Goal: Task Accomplishment & Management: Complete application form

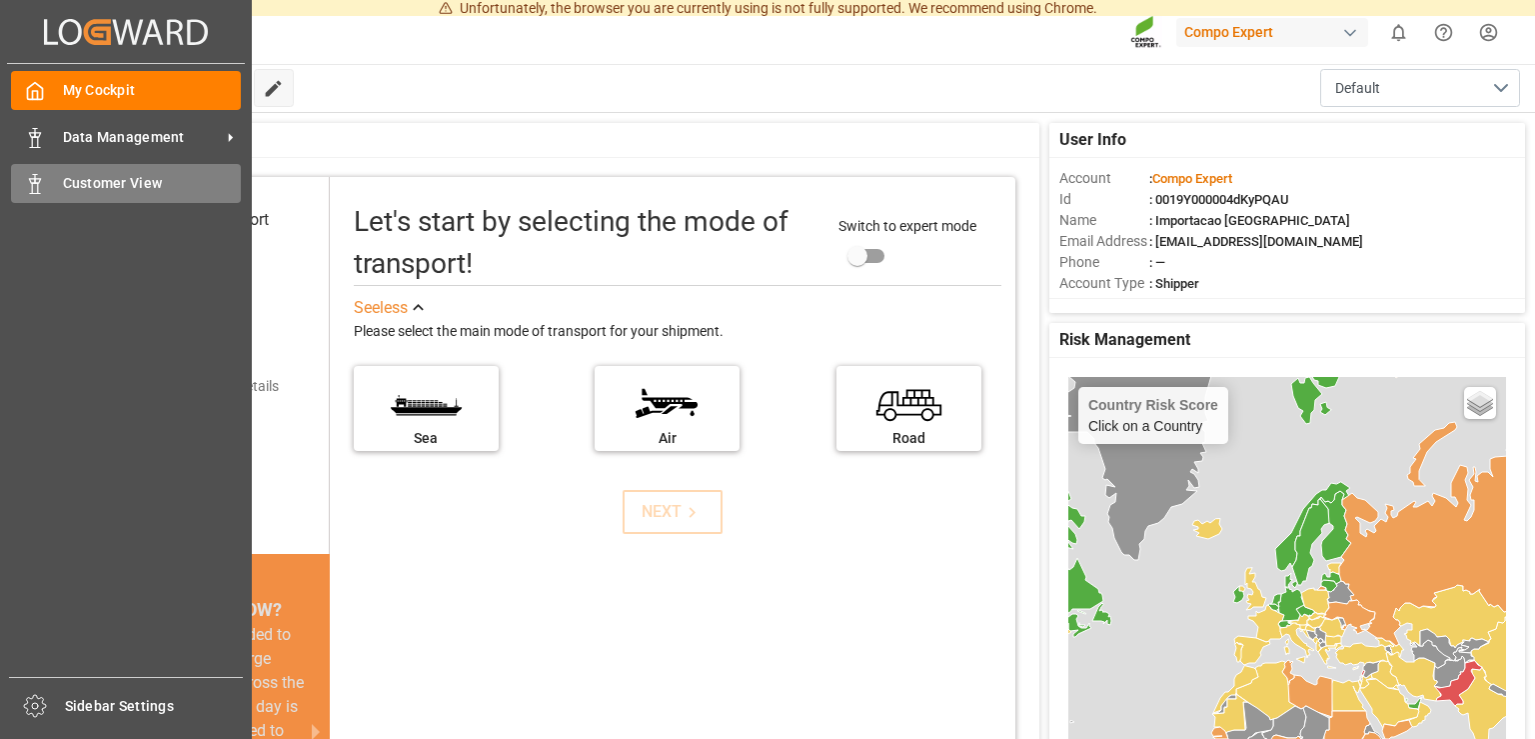
click at [58, 187] on div "Customer View Customer View" at bounding box center [126, 183] width 230 height 39
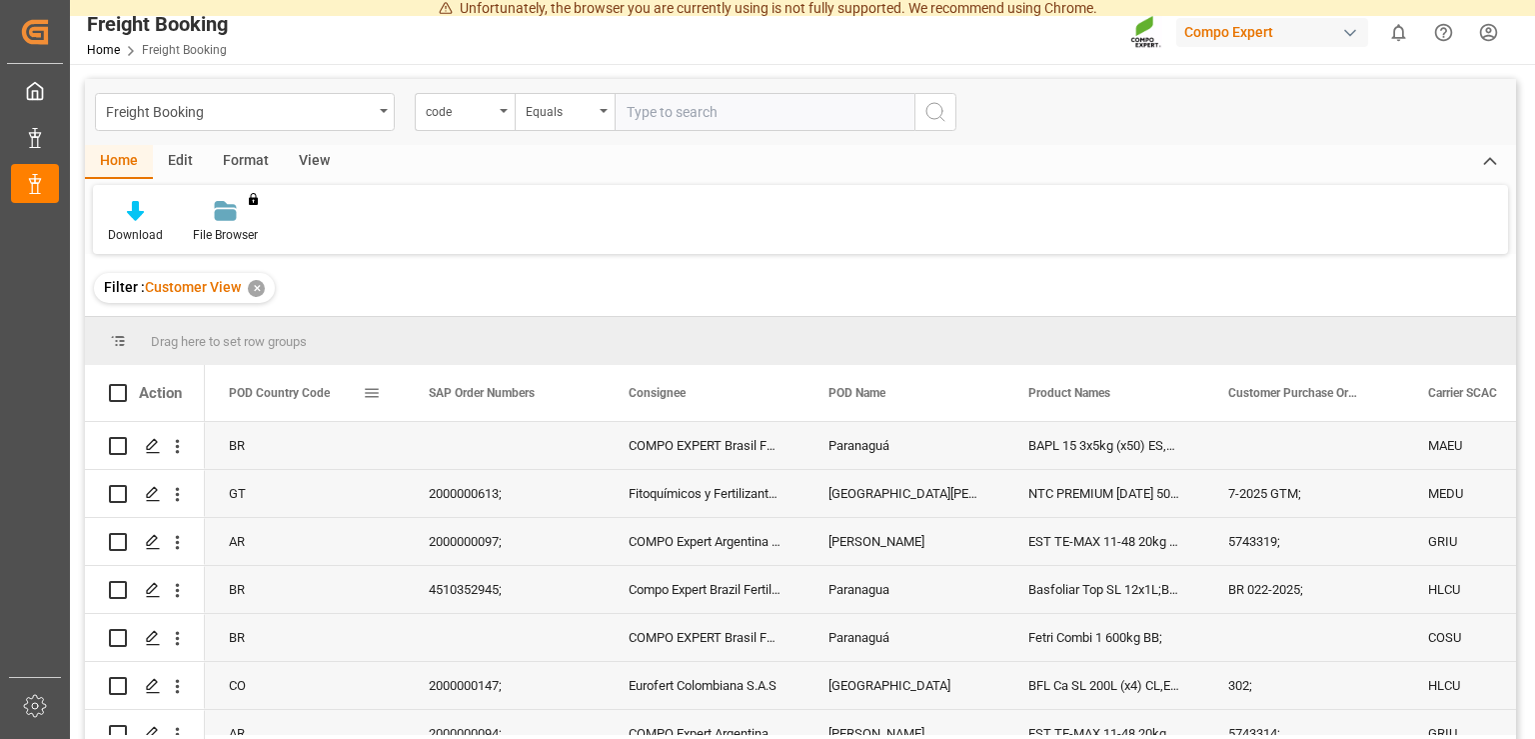
click at [372, 398] on span at bounding box center [372, 393] width 18 height 18
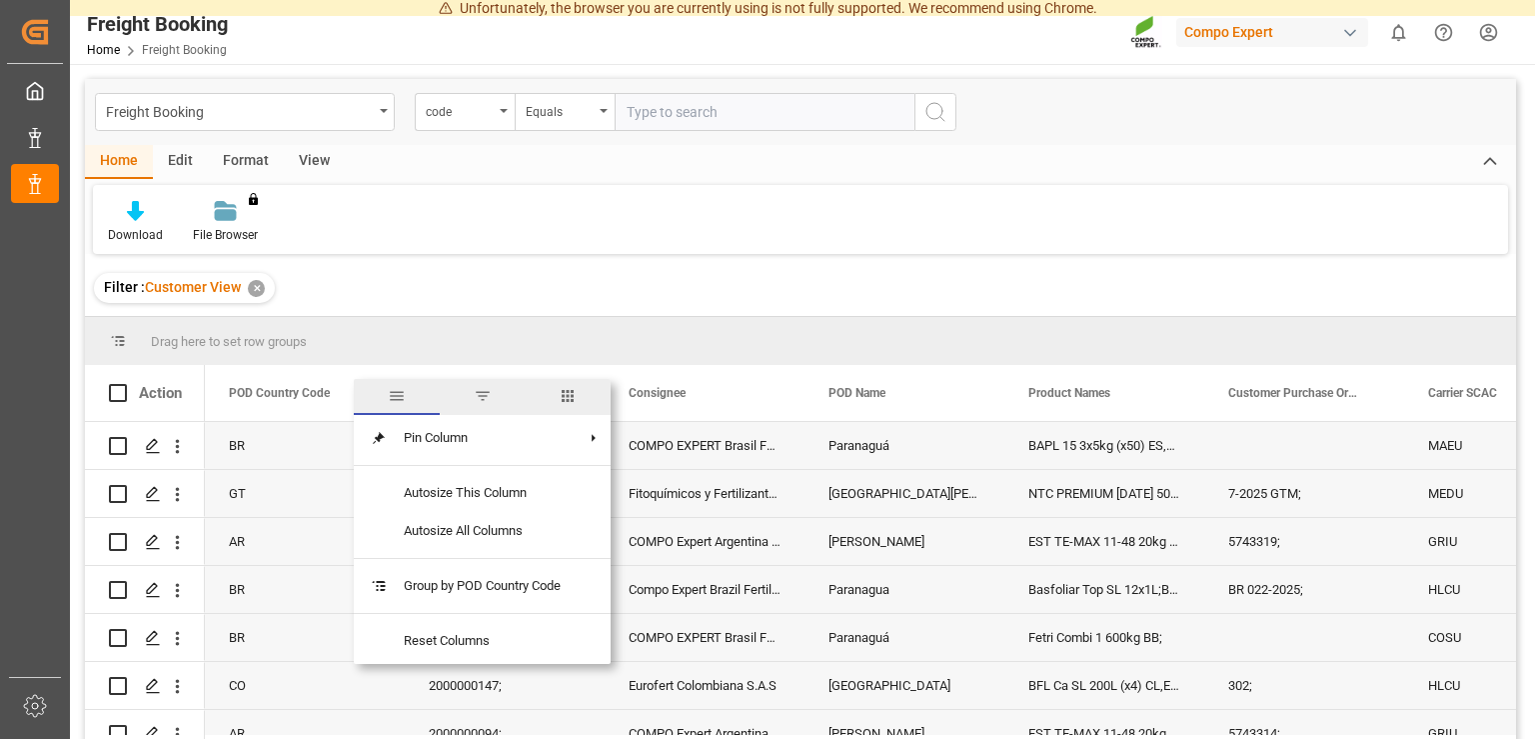
click at [482, 398] on span "filter" at bounding box center [483, 396] width 18 height 18
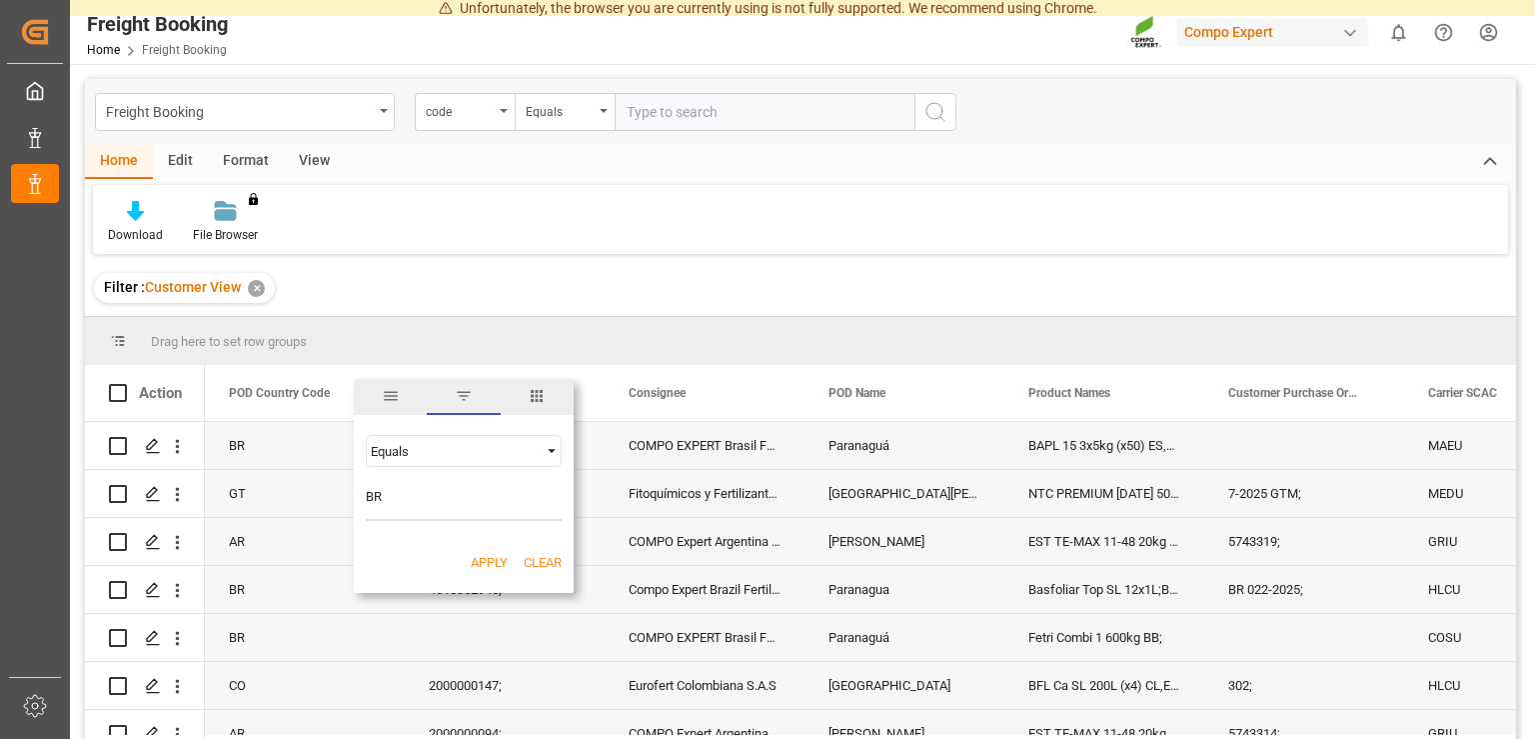
type input "BR"
click at [534, 566] on button "Clear" at bounding box center [543, 563] width 38 height 20
click at [483, 512] on input "Filter Value" at bounding box center [464, 501] width 196 height 40
type input "BR"
click at [493, 565] on button "Apply" at bounding box center [489, 563] width 37 height 20
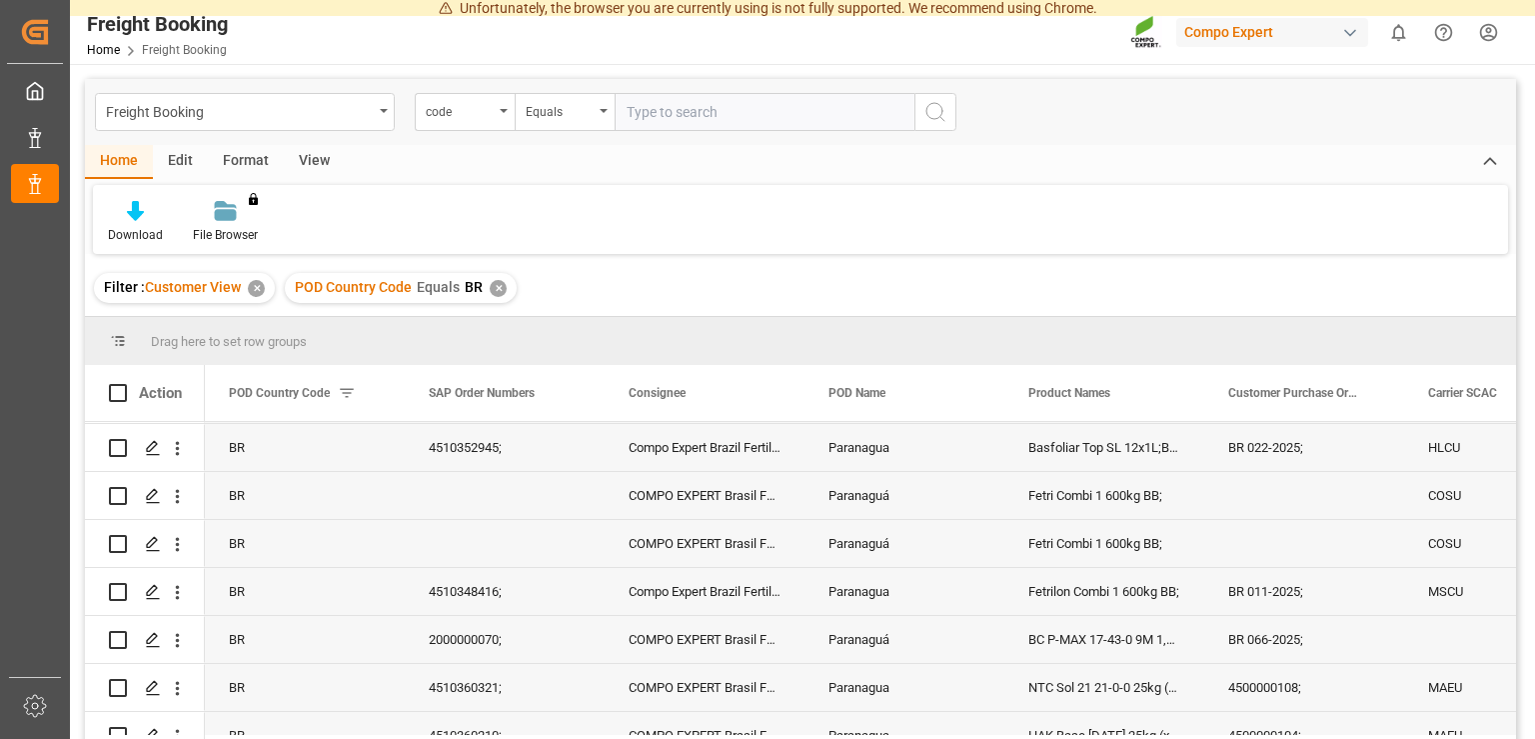
click at [1505, 715] on div "BR" at bounding box center [800, 578] width 1431 height 313
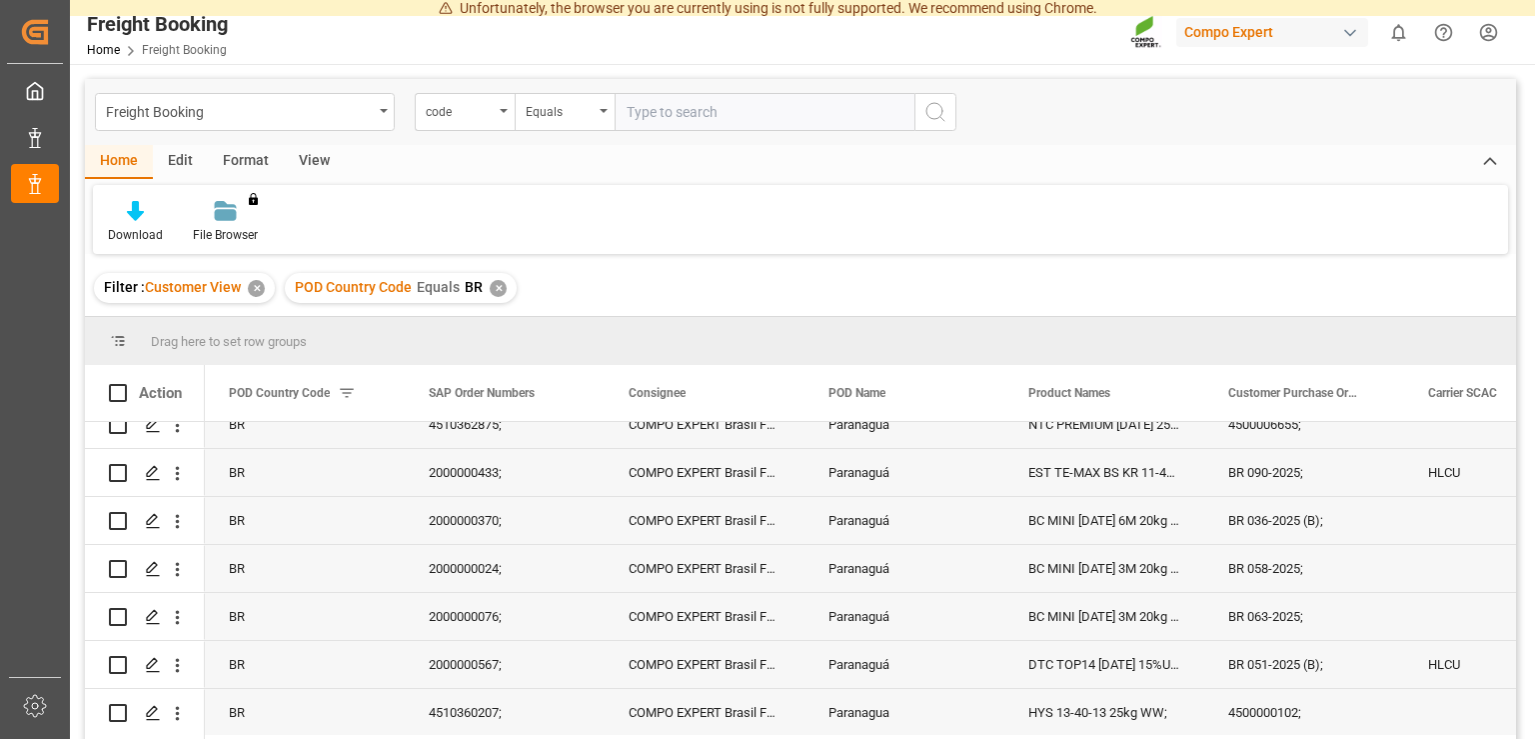
scroll to position [3237, 0]
click at [150, 666] on icon "Press SPACE to select this row." at bounding box center [153, 664] width 16 height 16
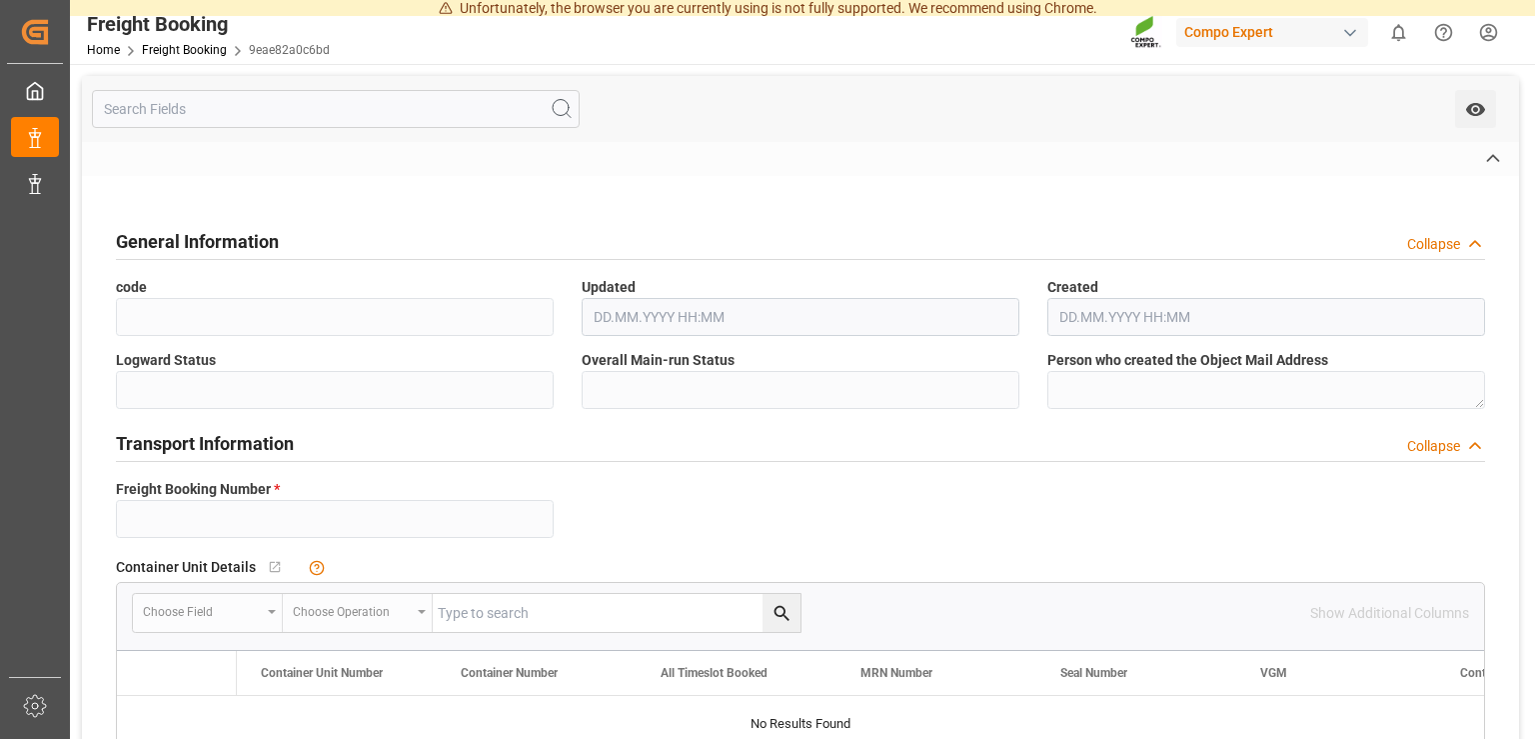
type input "6200000340"
type textarea "BR 051-2025 (B);"
type input "2000000567;"
type textarea "4100001828;"
type textarea "ZSEA"
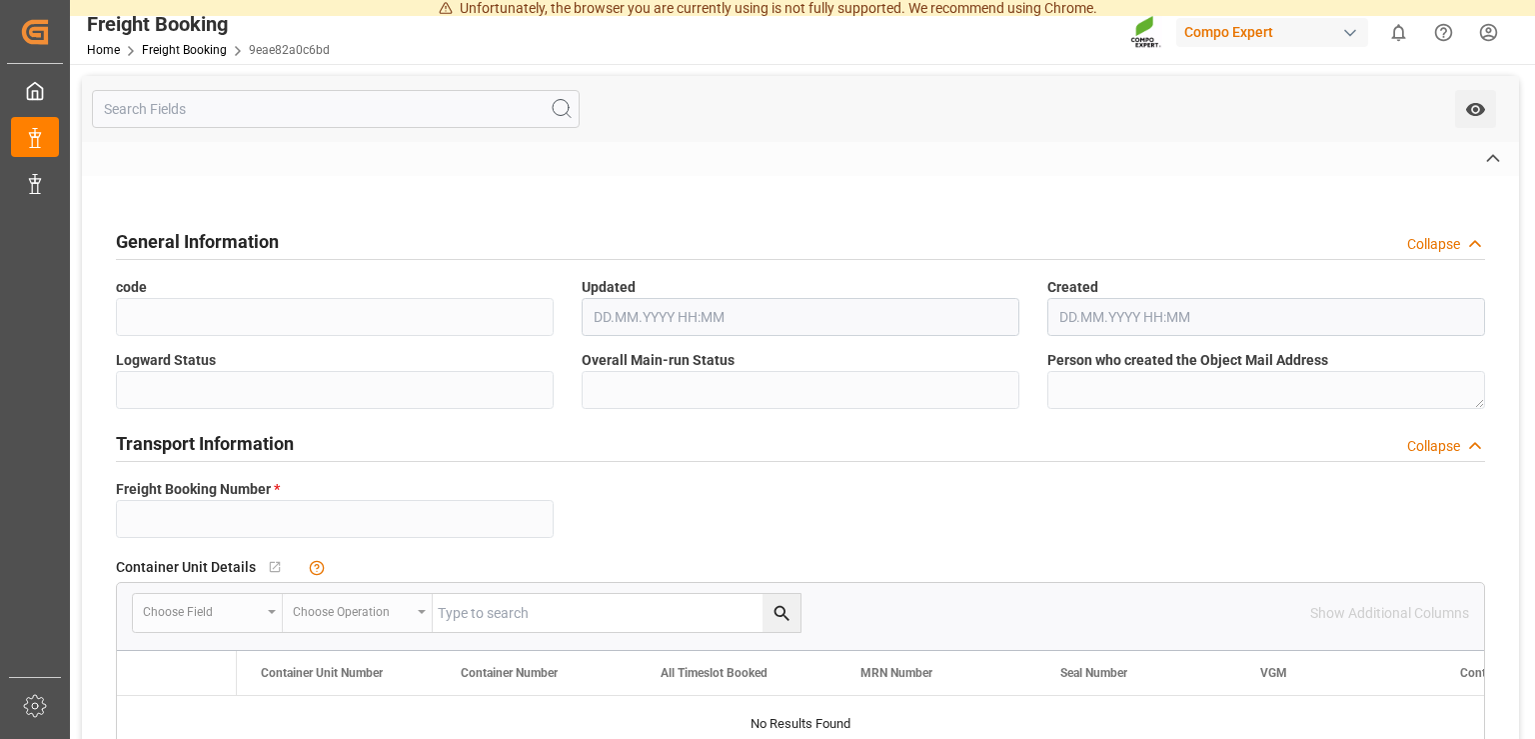
type input "[DATE] 01:00"
type input "HLCU"
type input "Hapag [PERSON_NAME]"
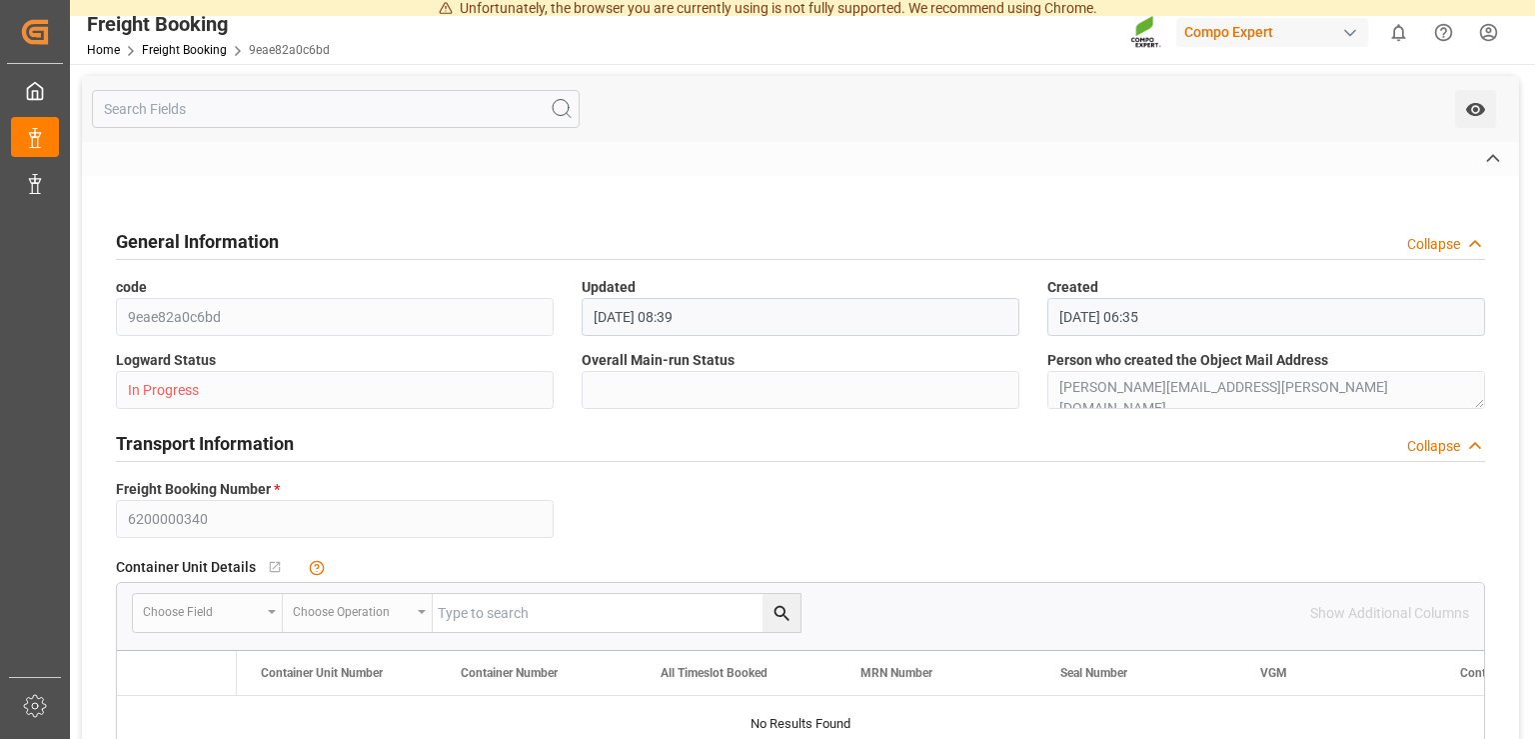
type input "Hapag [PERSON_NAME] Aktiengesellschaft"
type input "30022981"
type input "[DATE] 01:00"
type input "[DATE] 06:00"
type input "MSC ANCHORAGE"
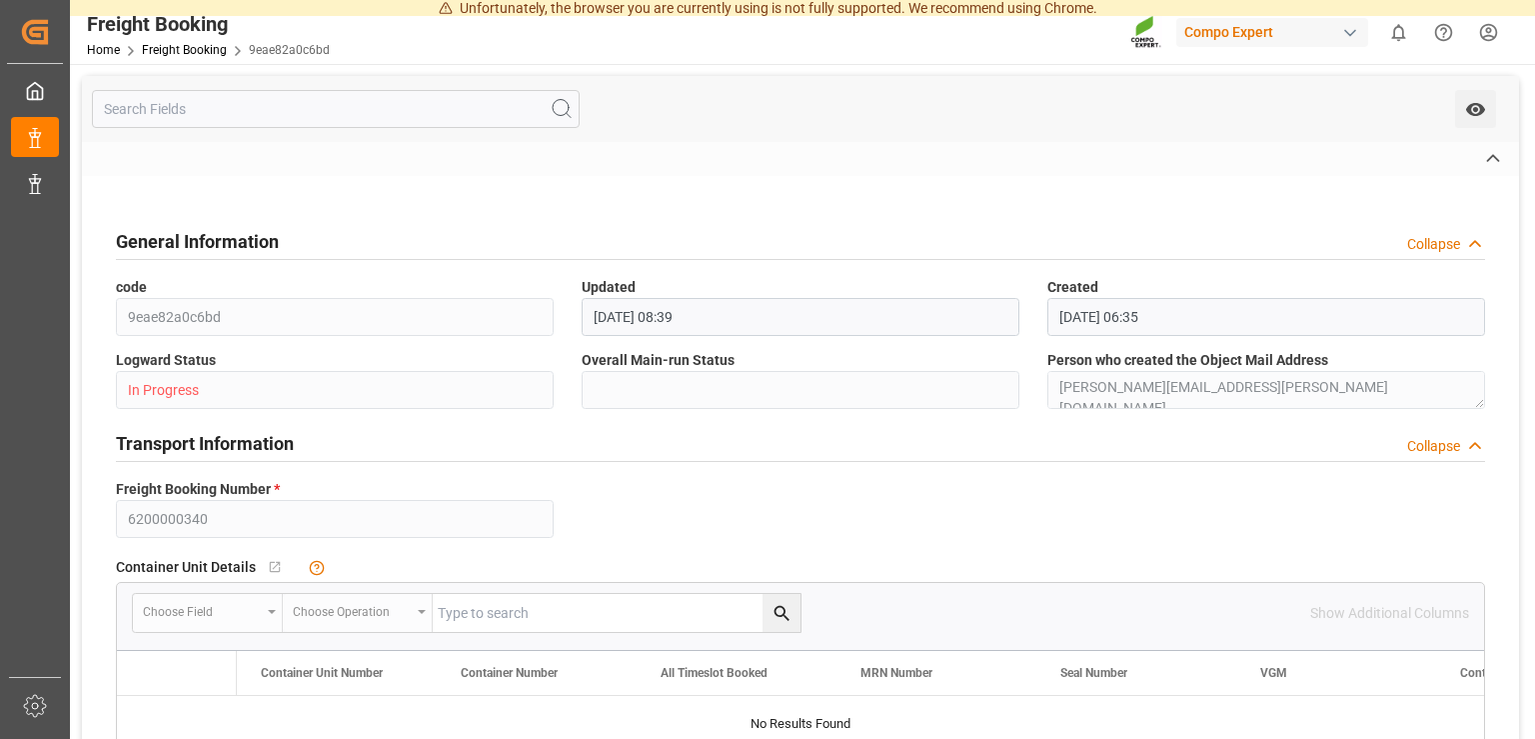
type input "9619440"
type input "XIAMEN EXPRESS"
type input "9630420"
type input "BEANR"
type input "[GEOGRAPHIC_DATA]"
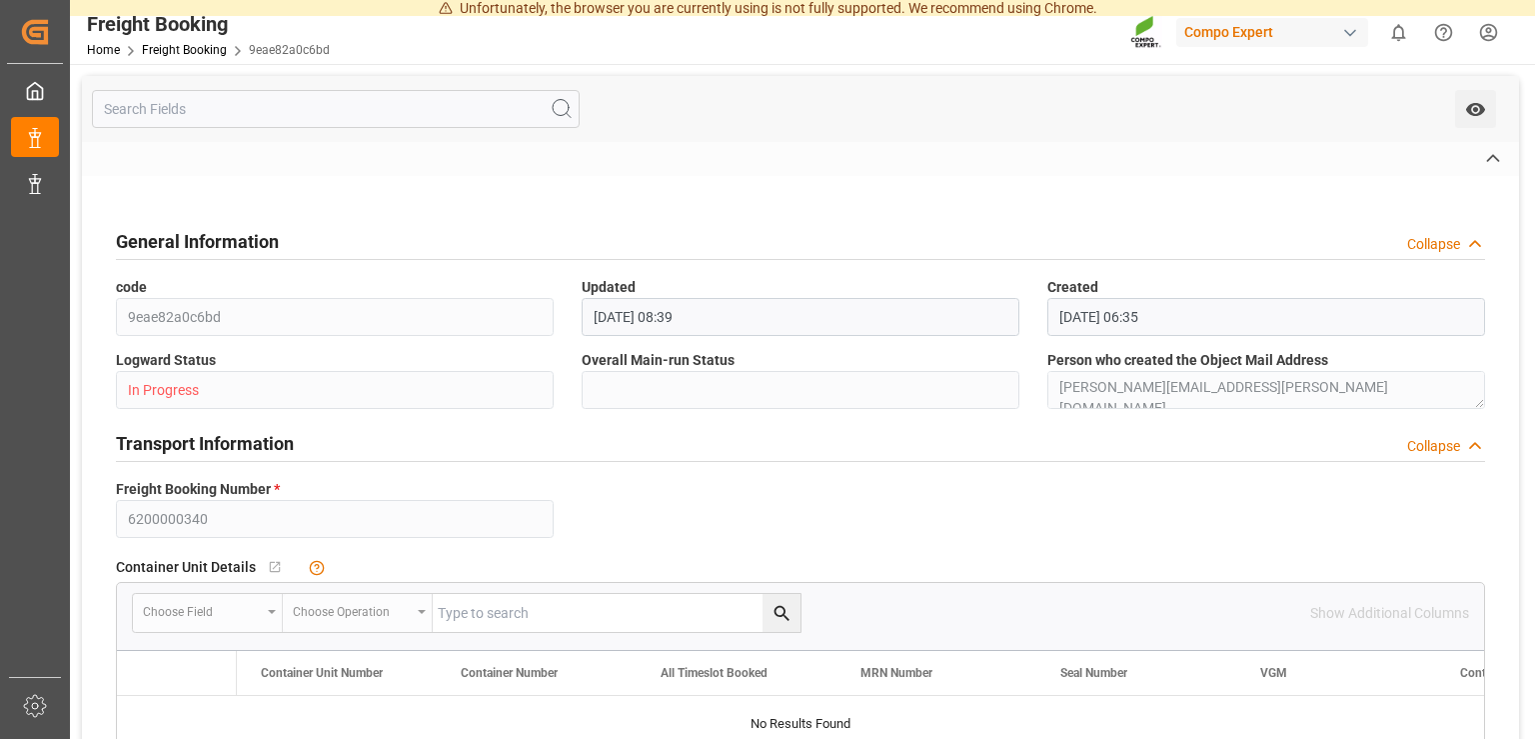
type input "BRPNG"
type input "Paranaguá"
type textarea "CIF"
type textarea "SP_EWM"
type textarea "DTC TOP14 [DATE] 15%UH 3M 25kg(x42) WW;"
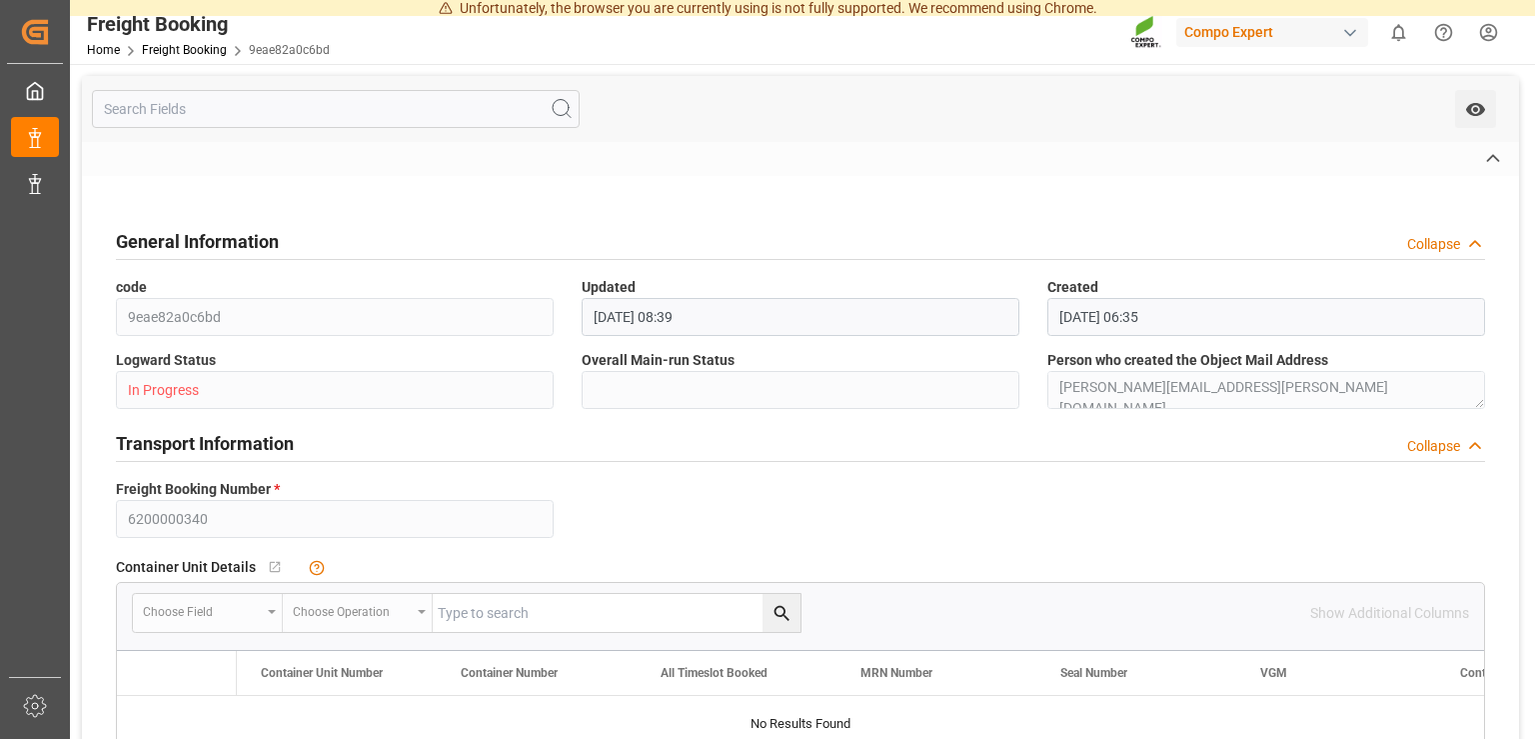
type textarea "4429602664;"
type input "0"
type input "[DATE] 08:35"
type input "[DATE] 08:37"
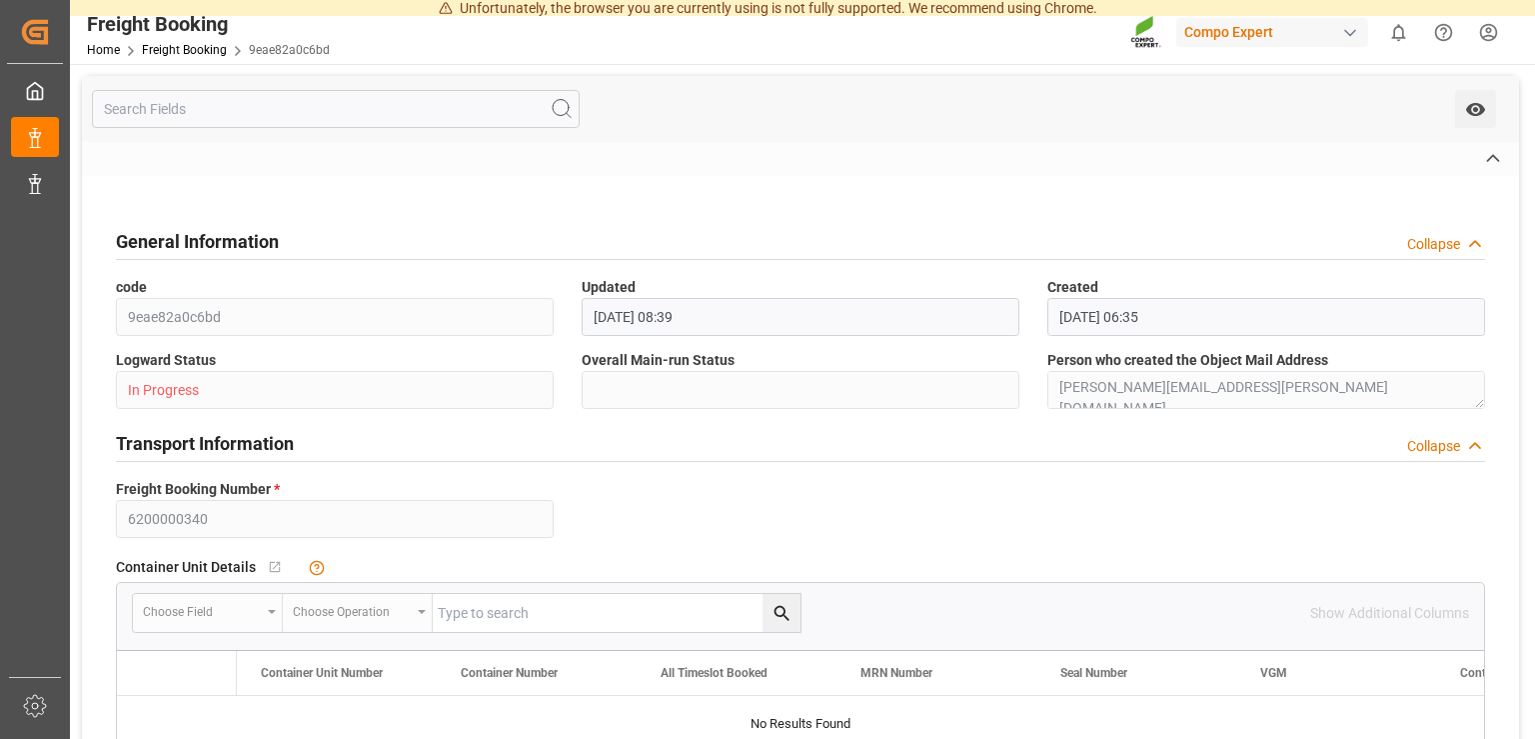
type input "[DATE] 08:50"
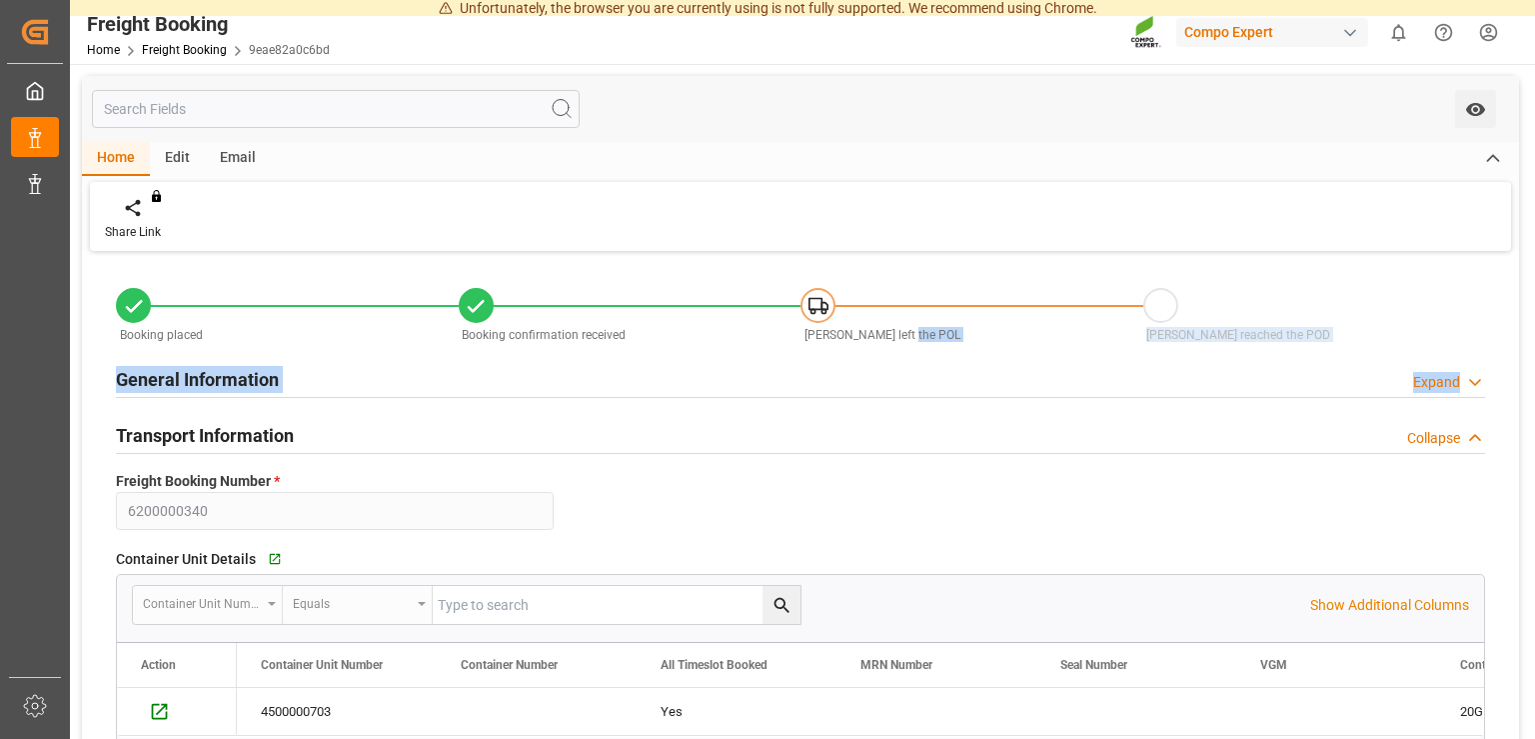
drag, startPoint x: 1054, startPoint y: 486, endPoint x: 1063, endPoint y: 338, distance: 148.2
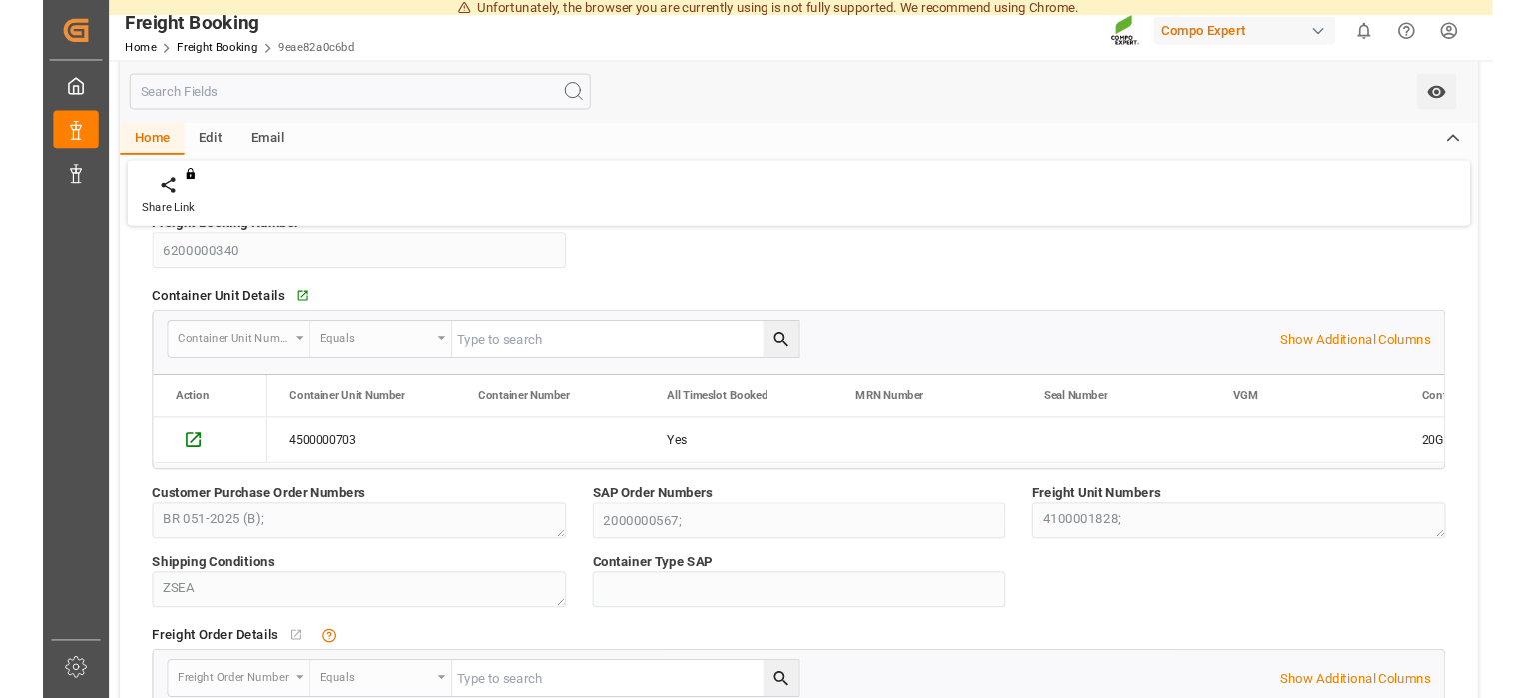
scroll to position [302, 0]
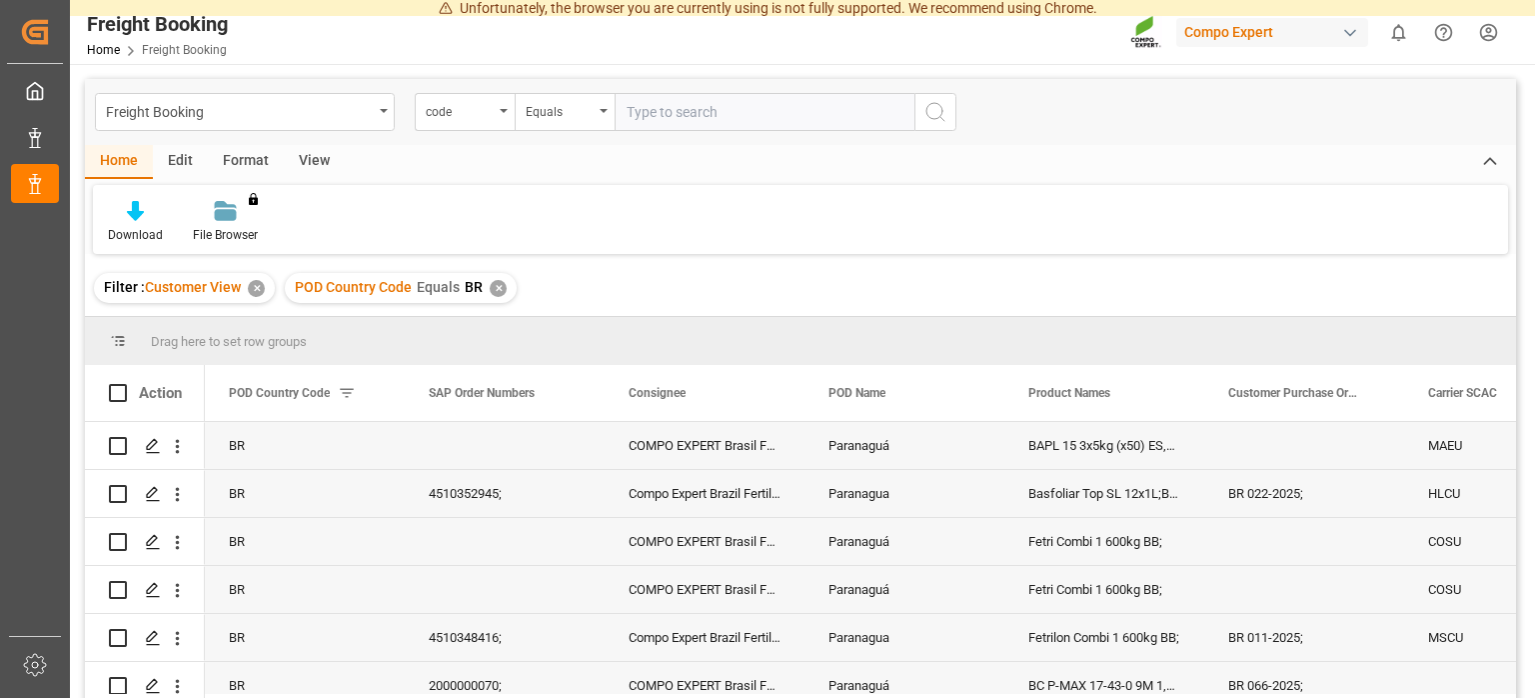
scroll to position [3399, 0]
